Goal: Task Accomplishment & Management: Complete application form

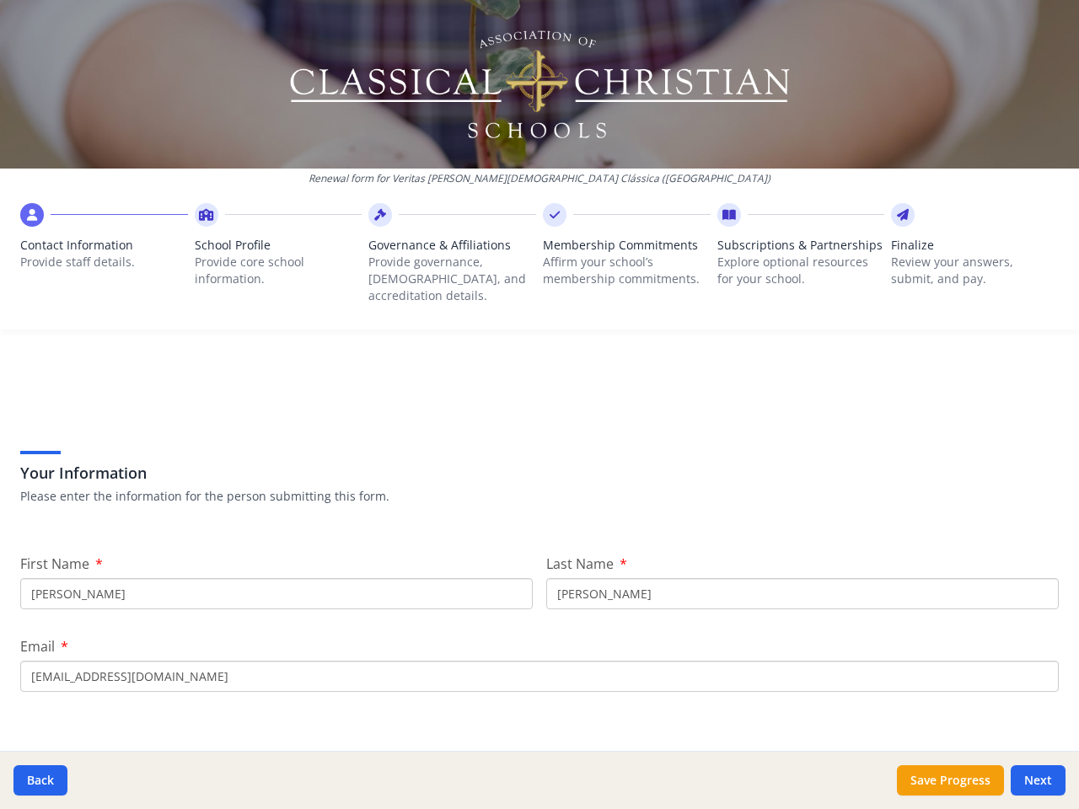
click at [540, 405] on div "Your Information Please enter the information for the person submitting this fo…" at bounding box center [539, 455] width 1039 height 143
click at [103, 250] on span "Contact Information" at bounding box center [104, 245] width 168 height 17
click at [275, 258] on p "Provide core school information." at bounding box center [279, 271] width 168 height 34
click at [447, 258] on p "Provide governance, [DEMOGRAPHIC_DATA], and accreditation details." at bounding box center [452, 279] width 168 height 51
click at [618, 258] on p "Affirm your school’s membership commitments." at bounding box center [627, 271] width 168 height 34
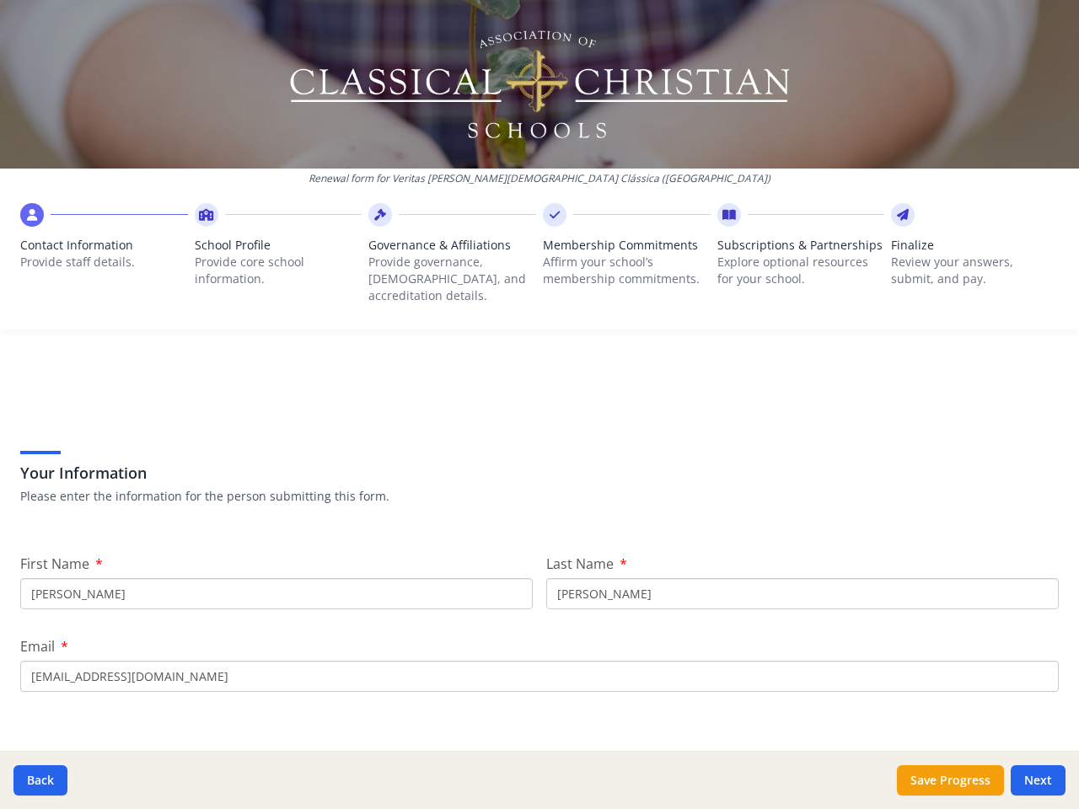
click at [790, 254] on span "Subscriptions & Partnerships" at bounding box center [802, 245] width 168 height 17
click at [962, 258] on p "Review your answers, submit, and pay." at bounding box center [975, 271] width 168 height 34
click at [40, 781] on button "Back" at bounding box center [40, 781] width 54 height 30
click at [950, 781] on button "Save Progress" at bounding box center [950, 781] width 107 height 30
click at [1038, 781] on button "Next" at bounding box center [1038, 781] width 55 height 30
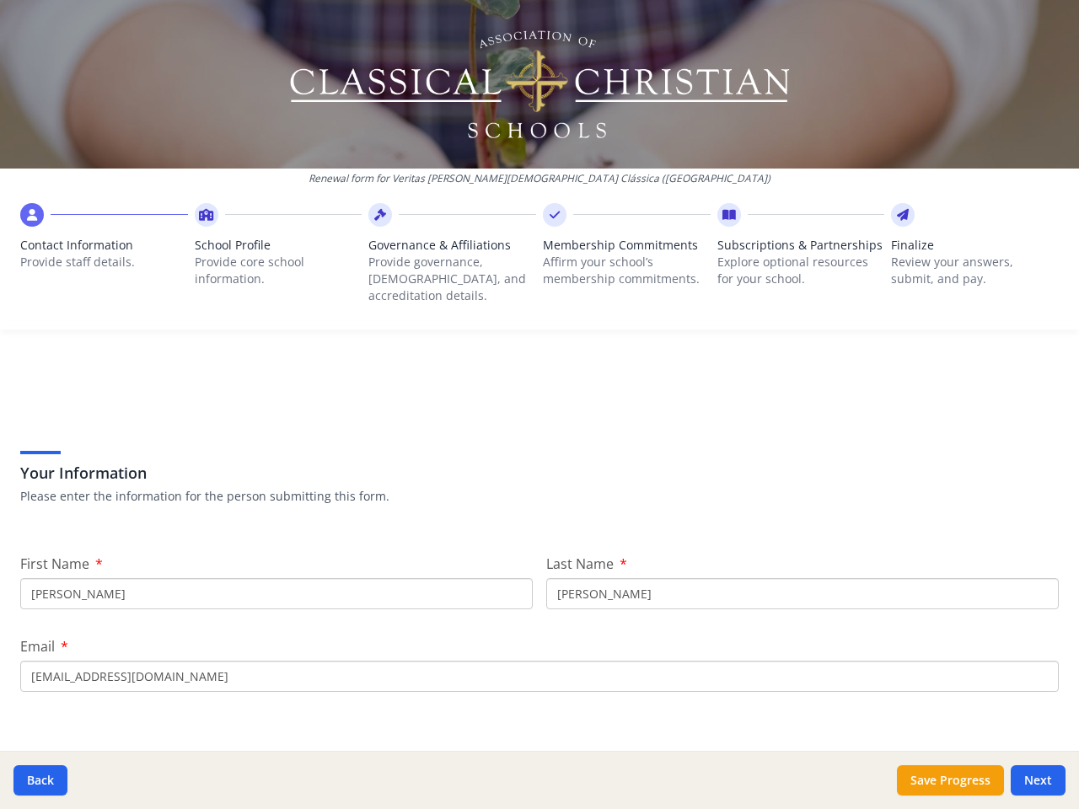
type input "(553) 135-6753"
